Goal: Task Accomplishment & Management: Manage account settings

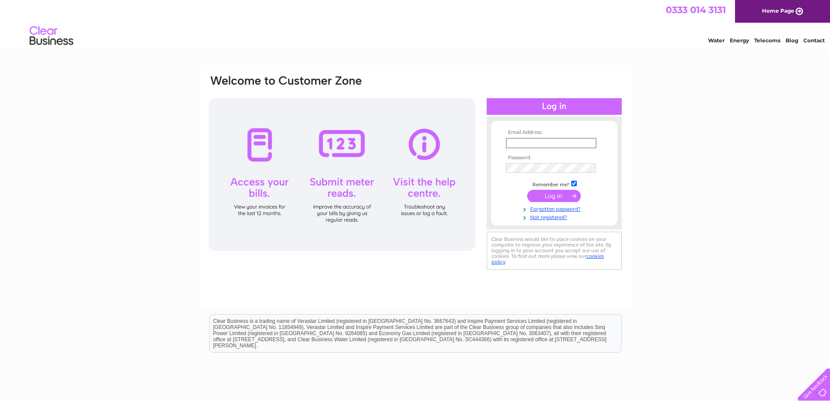
click at [536, 141] on input "text" at bounding box center [551, 143] width 91 height 10
type input "[EMAIL_ADDRESS][DOMAIN_NAME]"
click at [527, 190] on input "submit" at bounding box center [554, 196] width 54 height 12
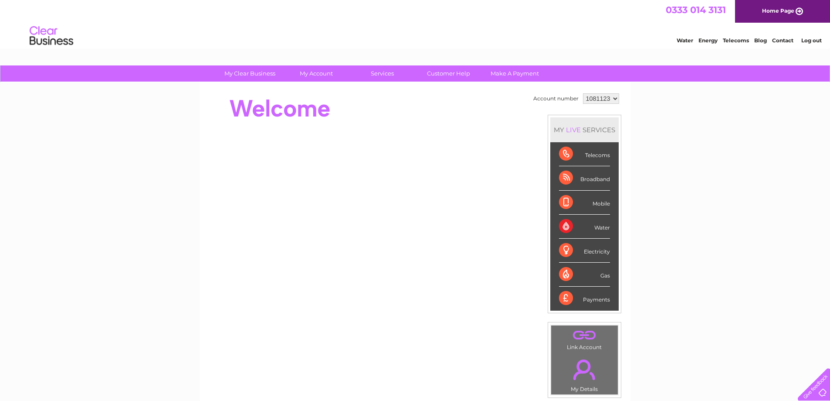
click at [583, 253] on div "Electricity" at bounding box center [584, 250] width 51 height 24
click at [565, 251] on div "Electricity" at bounding box center [584, 250] width 51 height 24
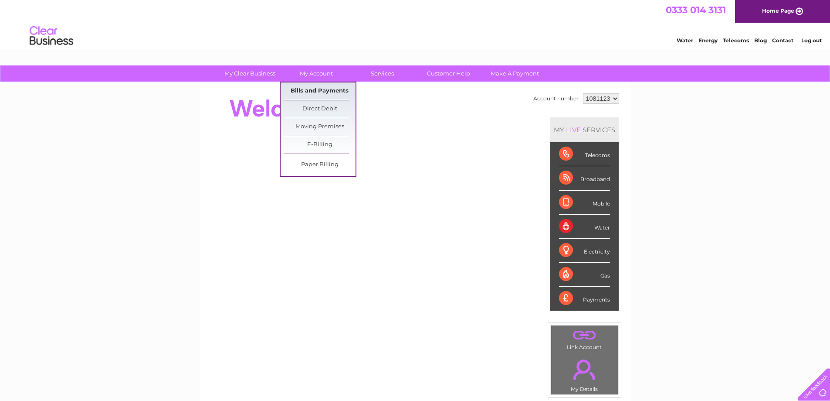
click at [309, 92] on link "Bills and Payments" at bounding box center [320, 90] width 72 height 17
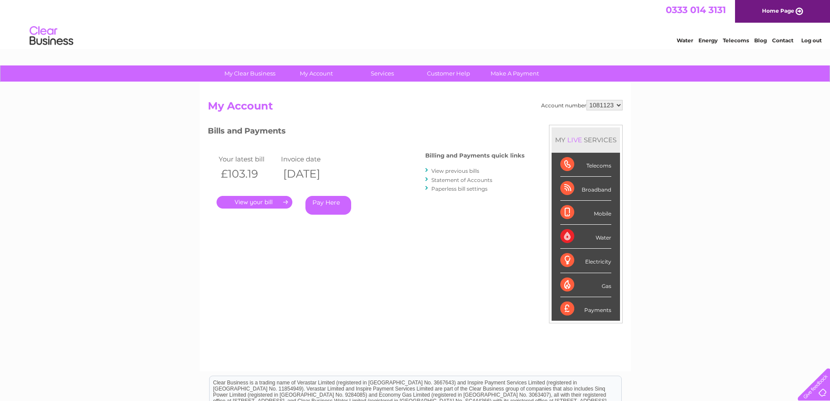
click at [253, 203] on link "." at bounding box center [255, 202] width 76 height 13
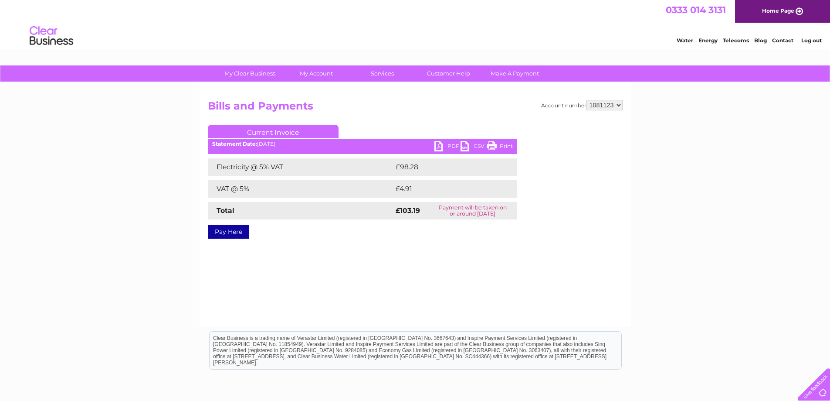
click at [448, 144] on link "PDF" at bounding box center [448, 147] width 26 height 13
